Goal: Task Accomplishment & Management: Use online tool/utility

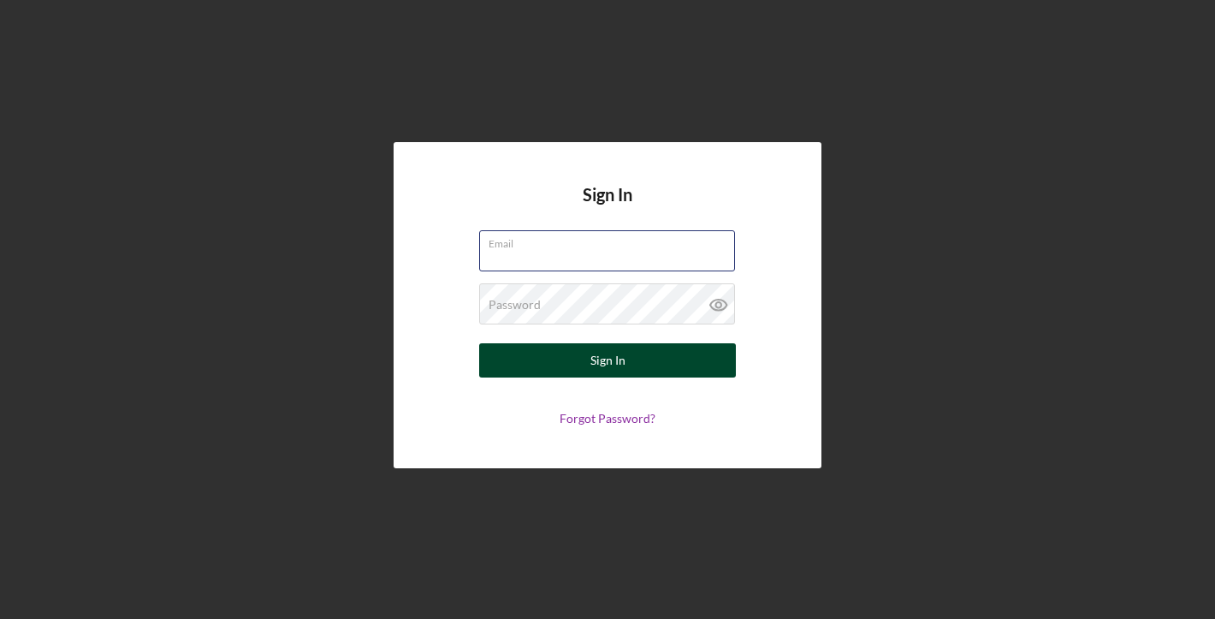
type input "[PERSON_NAME][EMAIL_ADDRESS][DOMAIN_NAME]"
click at [625, 366] on button "Sign In" at bounding box center [607, 360] width 257 height 34
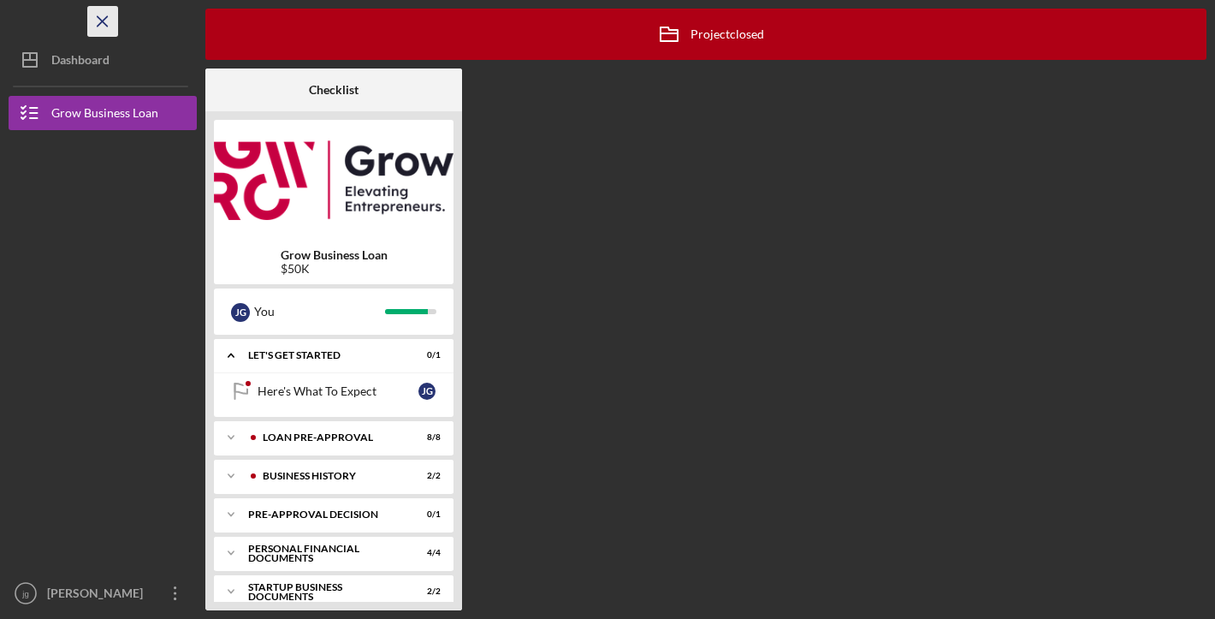
click at [104, 21] on line "button" at bounding box center [102, 20] width 9 height 9
